Goal: Task Accomplishment & Management: Manage account settings

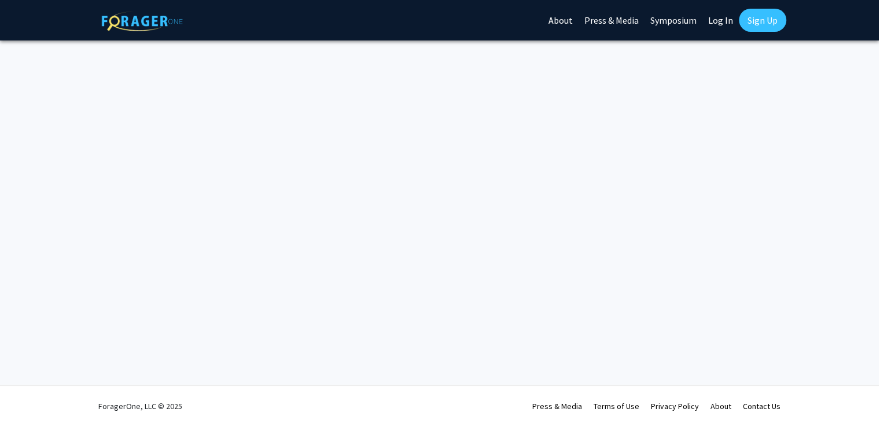
click at [370, 262] on div "Skip navigation About Press & Media Symposium Log In Sign Up Complete your prof…" at bounding box center [440, 213] width 880 height 427
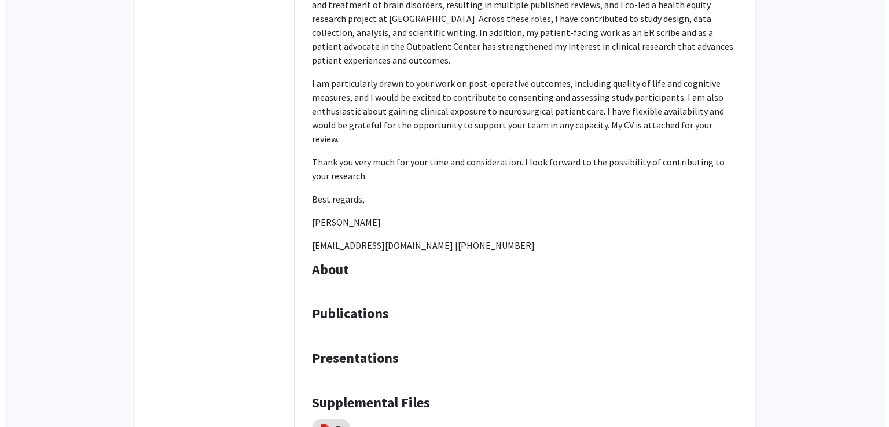
scroll to position [476, 0]
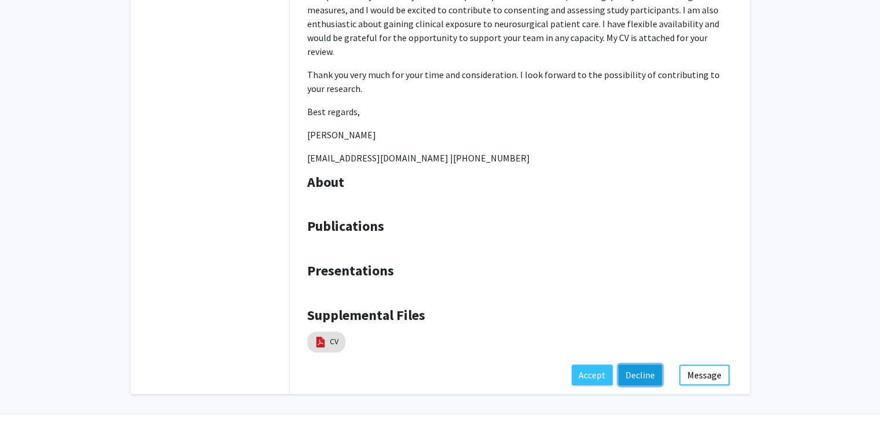
click at [635, 365] on button "Decline" at bounding box center [640, 375] width 43 height 21
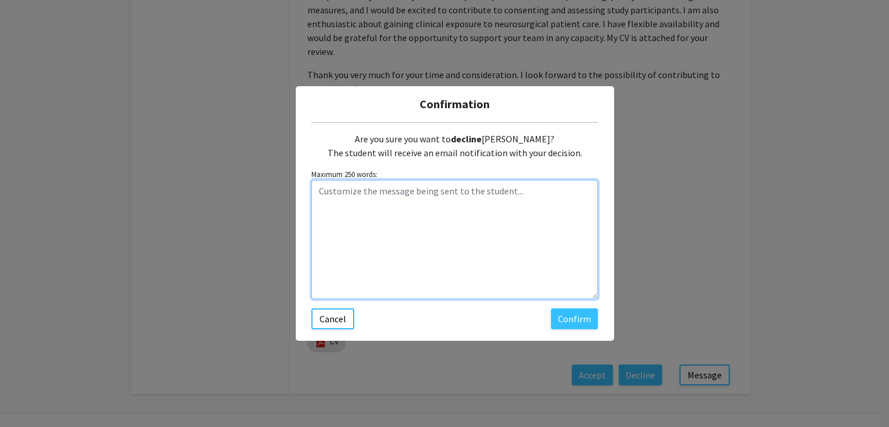
click at [397, 260] on textarea "Customize the message being sent to the student..." at bounding box center [454, 239] width 286 height 119
click at [411, 227] on textarea "Customize the message being sent to the student..." at bounding box center [454, 239] width 286 height 119
click at [364, 194] on textarea "Customize the message being sent to the student..." at bounding box center [454, 239] width 286 height 119
paste textarea "Thank you for your message. I don’t have an opening for you, but I wish you the…"
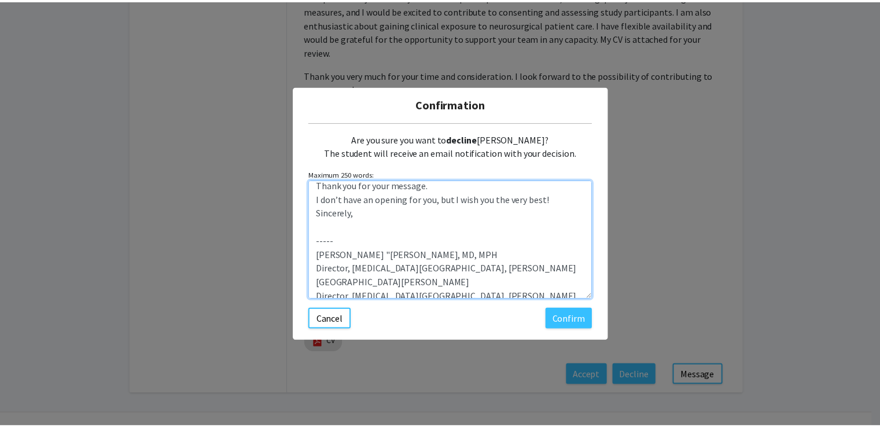
scroll to position [0, 0]
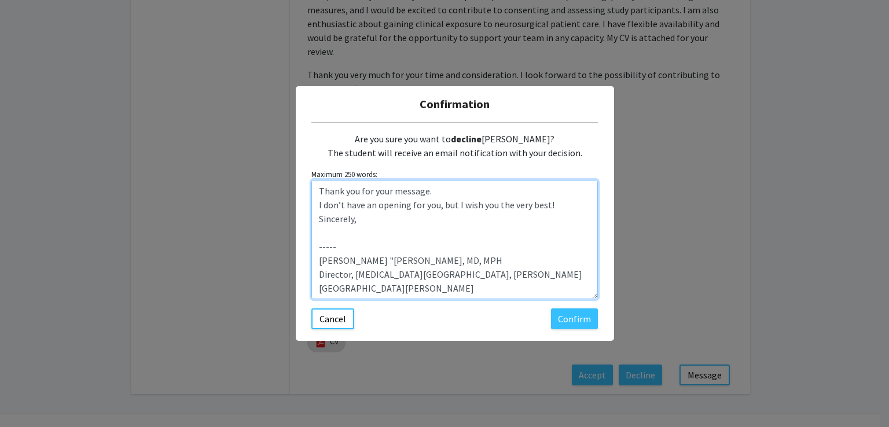
type textarea "Thank you for your message. I don’t have an opening for you, but I wish you the…"
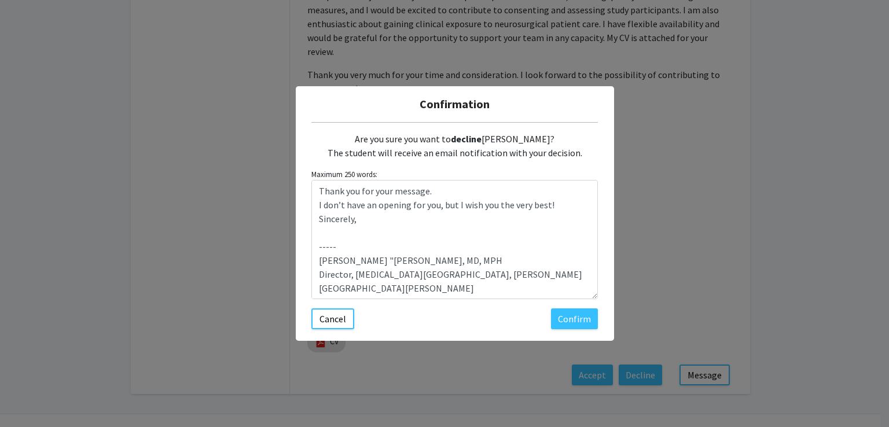
click at [578, 341] on div "Confirmation Are you sure you want to decline [PERSON_NAME]? The student will r…" at bounding box center [444, 213] width 889 height 427
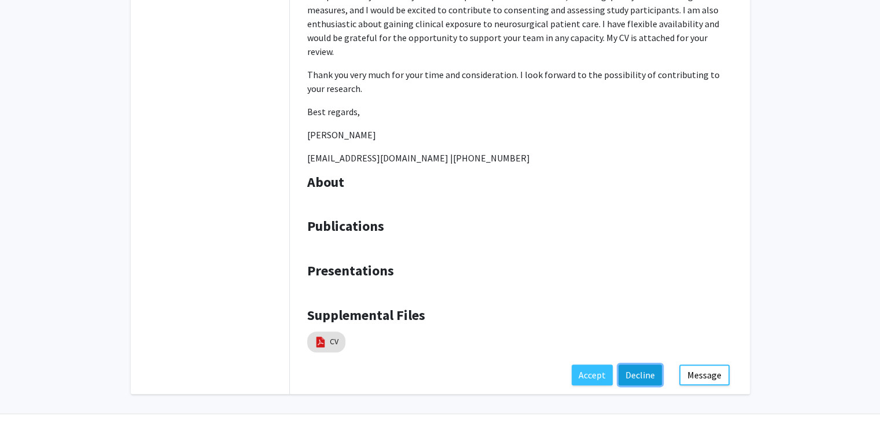
click at [644, 365] on button "Decline" at bounding box center [640, 375] width 43 height 21
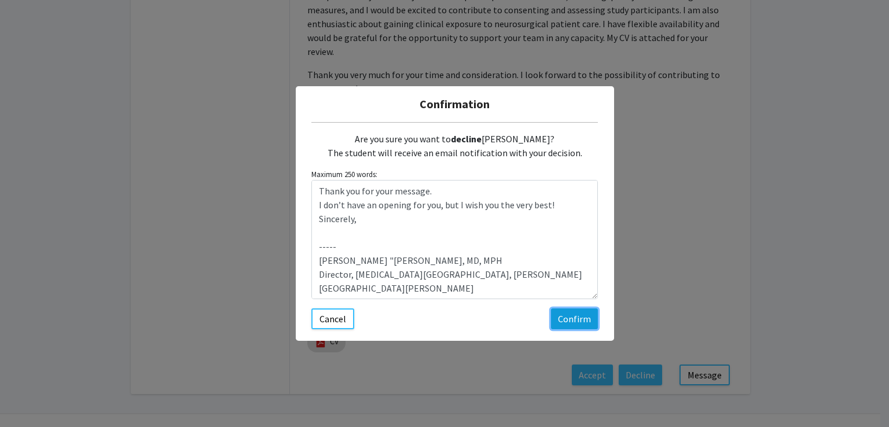
click at [567, 319] on button "Confirm" at bounding box center [574, 318] width 47 height 21
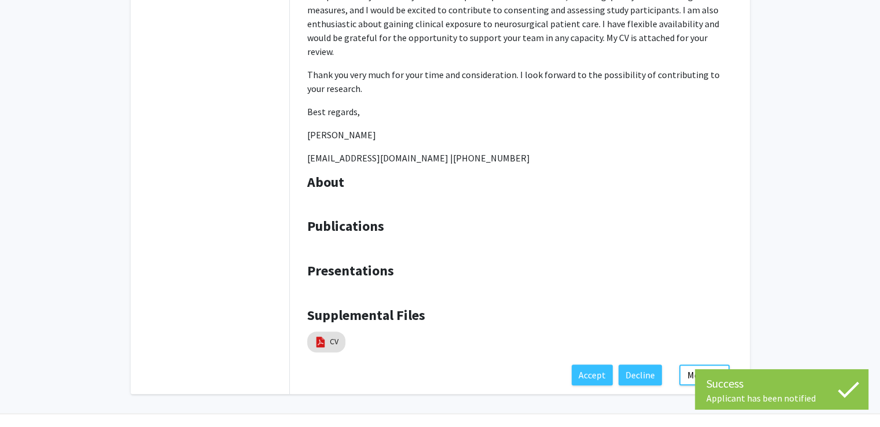
click at [562, 263] on h4 "Presentations" at bounding box center [519, 271] width 425 height 17
